Goal: Transaction & Acquisition: Subscribe to service/newsletter

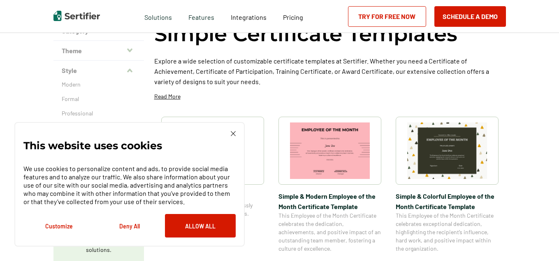
scroll to position [82, 0]
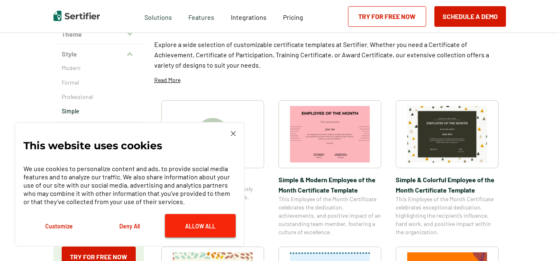
click at [188, 234] on button "Allow All" at bounding box center [200, 225] width 71 height 23
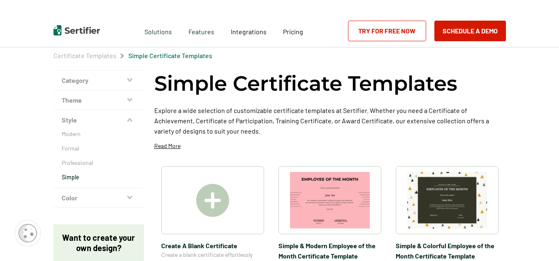
scroll to position [0, 0]
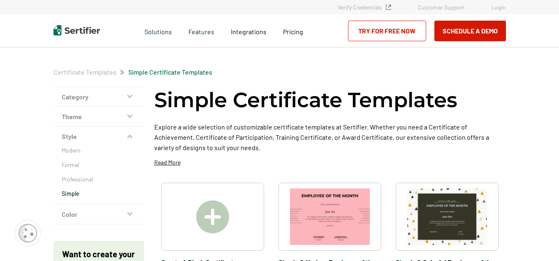
click at [130, 96] on icon "button" at bounding box center [129, 96] width 5 height 4
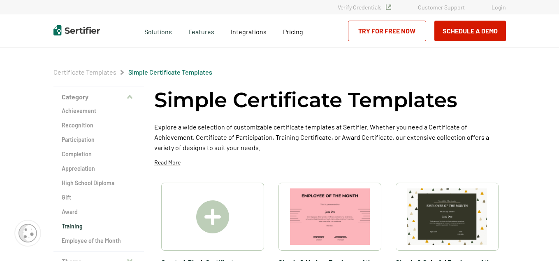
click at [85, 228] on h2 "Training" at bounding box center [99, 226] width 74 height 8
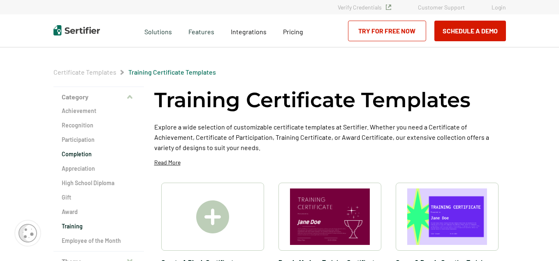
click at [65, 151] on h2 "Completion" at bounding box center [99, 154] width 74 height 8
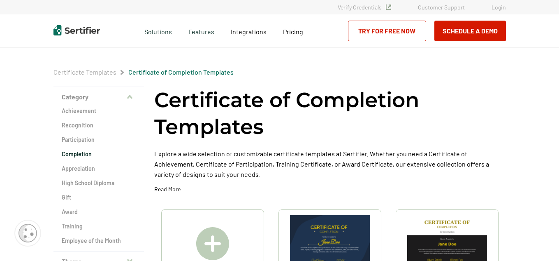
click at [419, 112] on h1 "Certificate of Completion Templates" at bounding box center [330, 113] width 352 height 54
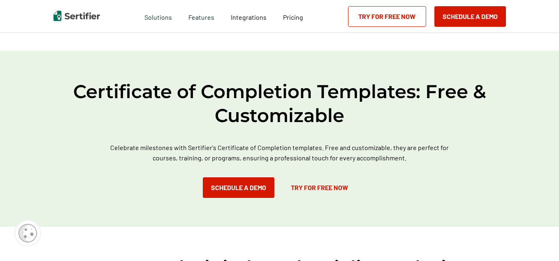
scroll to position [461, 0]
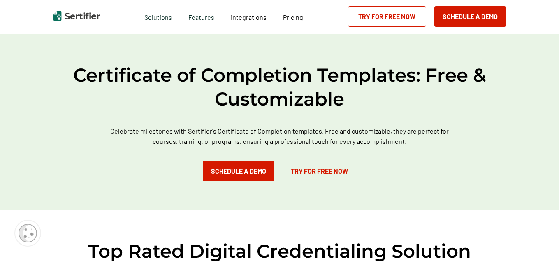
click at [326, 169] on link "Try for Free Now" at bounding box center [320, 171] width 74 height 21
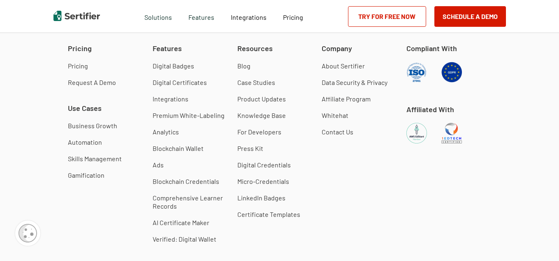
scroll to position [823, 0]
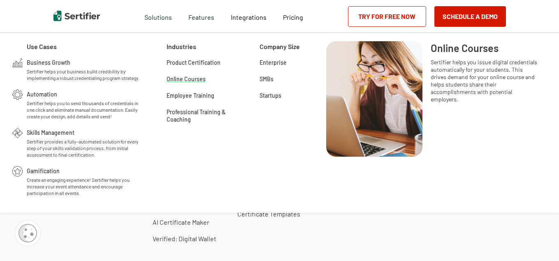
click at [180, 76] on span "Online Courses" at bounding box center [186, 78] width 39 height 8
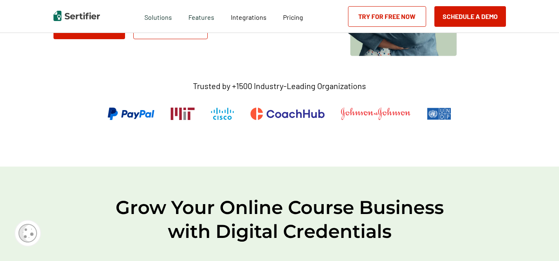
scroll to position [181, 0]
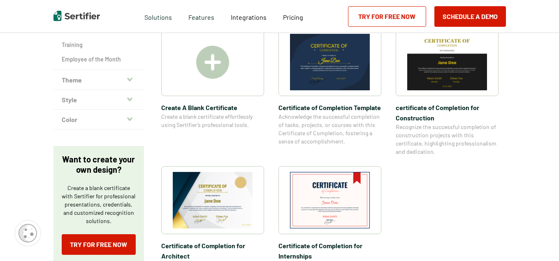
scroll to position [823, 0]
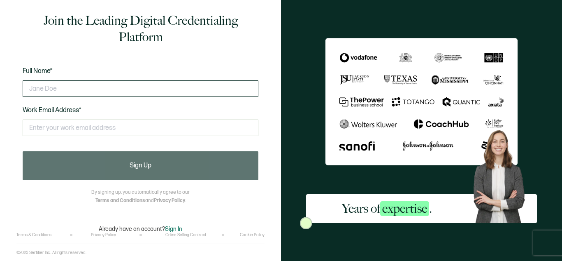
click at [193, 91] on input "text" at bounding box center [141, 88] width 236 height 16
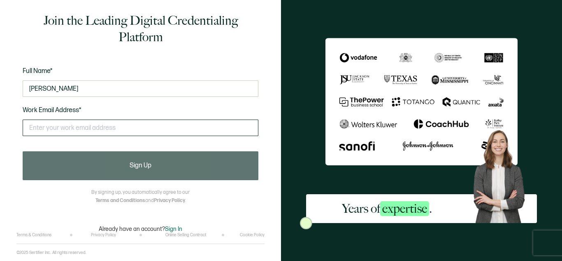
type input "[PERSON_NAME]"
click at [164, 130] on input "text" at bounding box center [141, 127] width 236 height 16
type input "[EMAIL_ADDRESS][DOMAIN_NAME]"
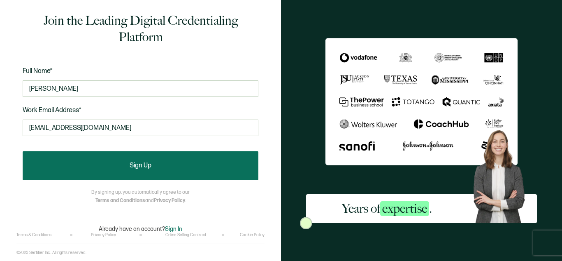
click at [119, 154] on button "Sign Up" at bounding box center [141, 165] width 236 height 29
